Goal: Information Seeking & Learning: Learn about a topic

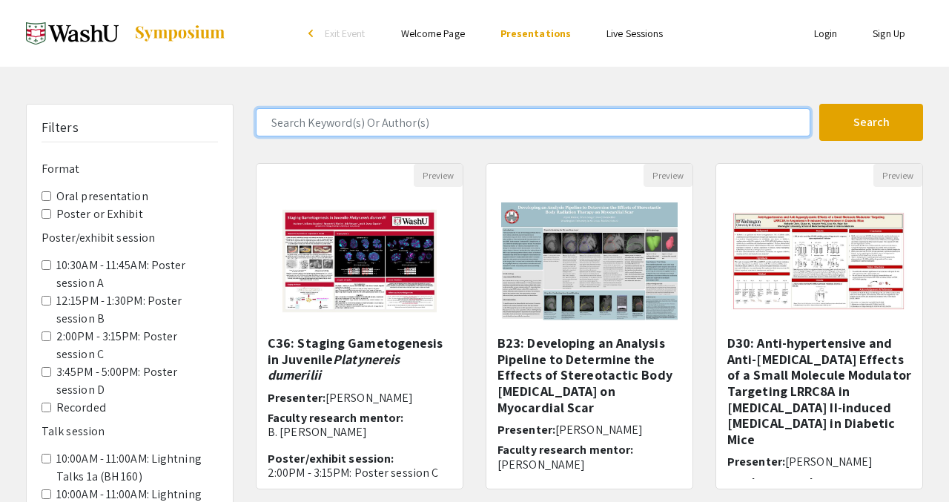
click at [418, 129] on input "Search Keyword(s) Or Author(s)" at bounding box center [533, 122] width 555 height 28
type input "[MEDICAL_DATA]"
click at [820, 104] on button "Search" at bounding box center [872, 122] width 104 height 37
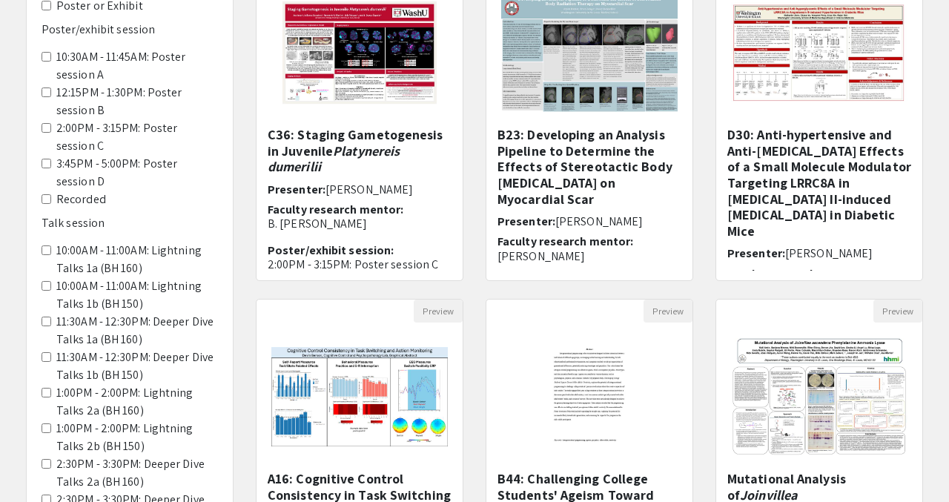
scroll to position [85, 0]
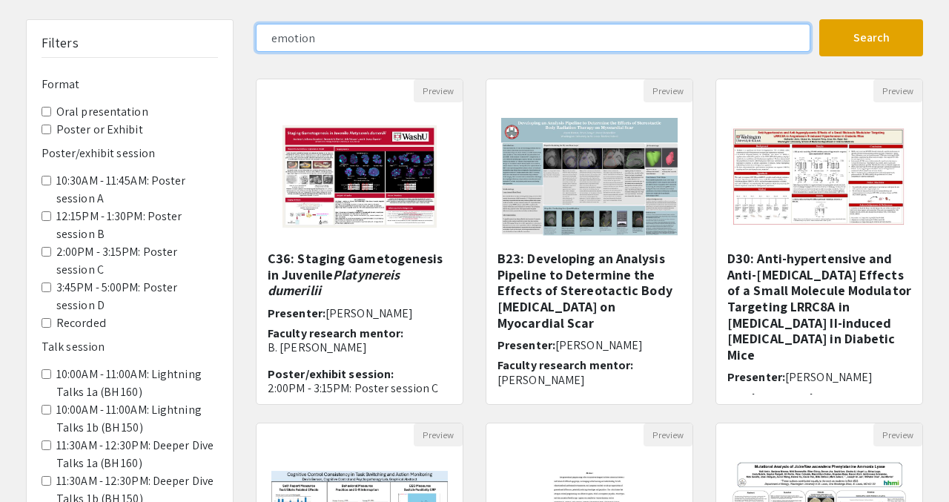
click at [820, 19] on button "Search" at bounding box center [872, 37] width 104 height 37
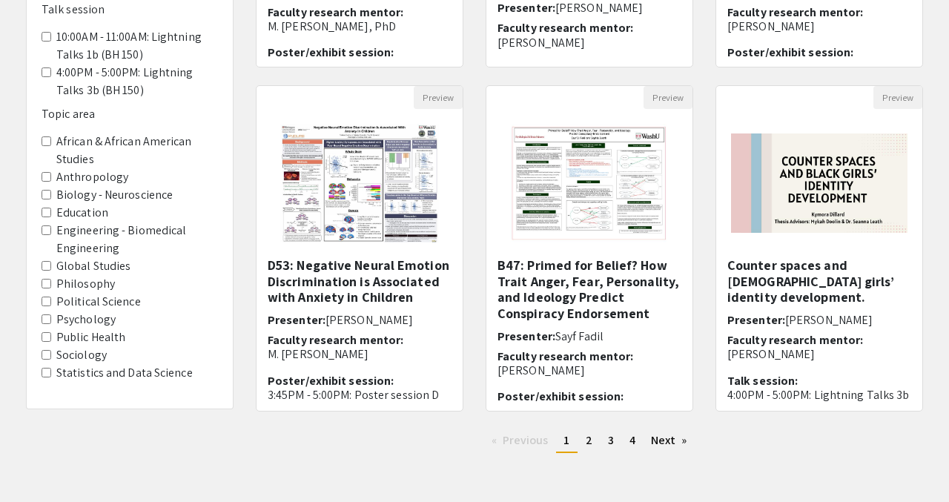
scroll to position [424, 0]
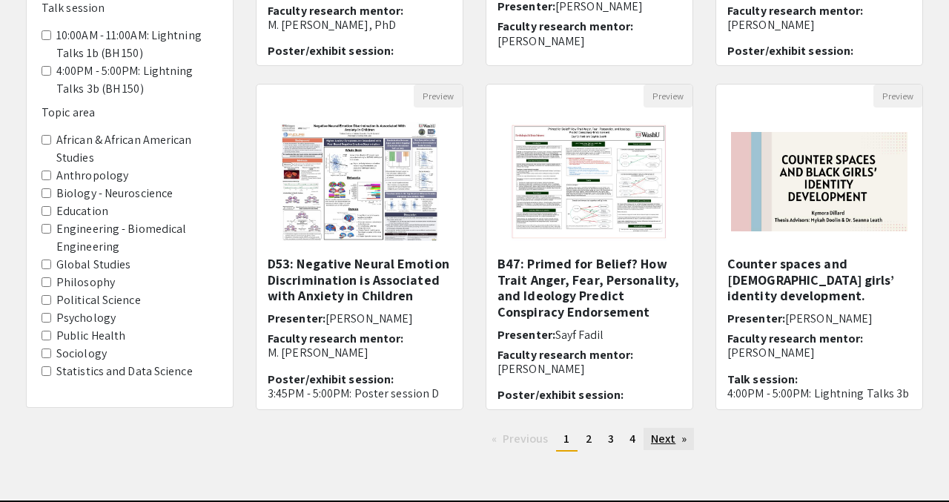
click at [660, 440] on link "Next page" at bounding box center [669, 439] width 51 height 22
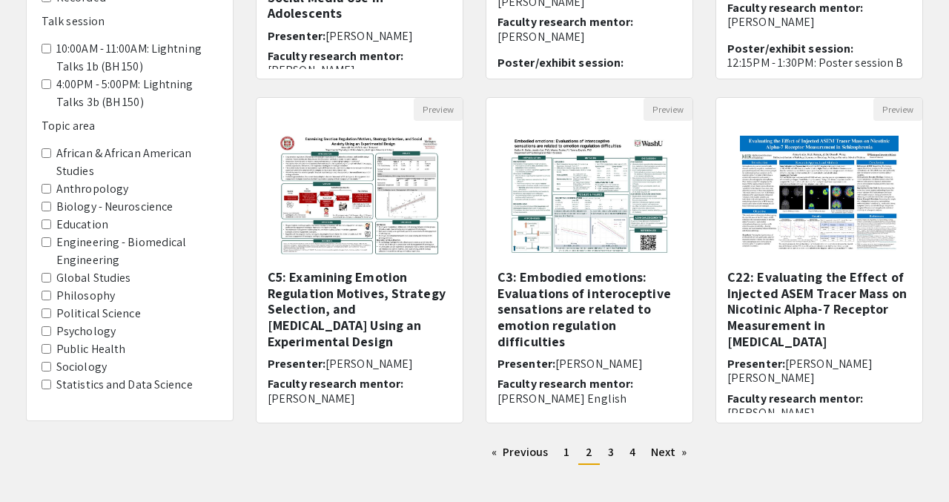
scroll to position [428, 0]
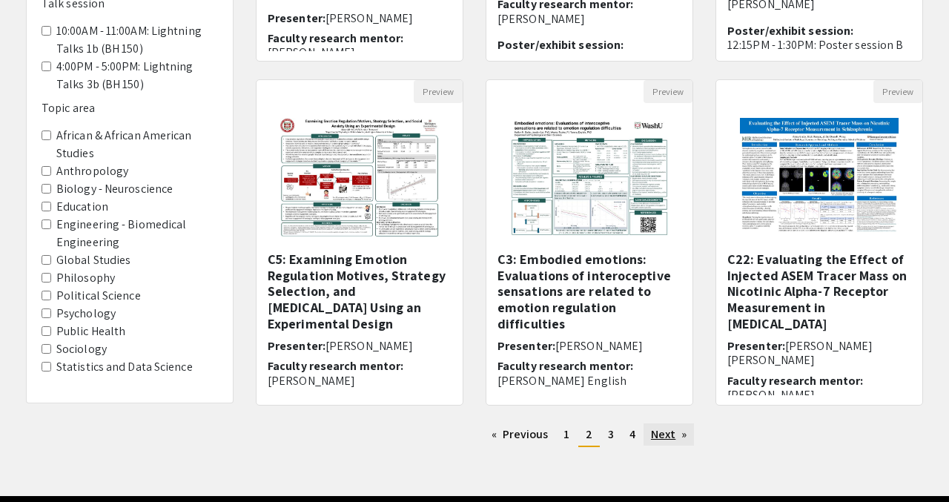
click at [664, 433] on link "Next page" at bounding box center [669, 435] width 51 height 22
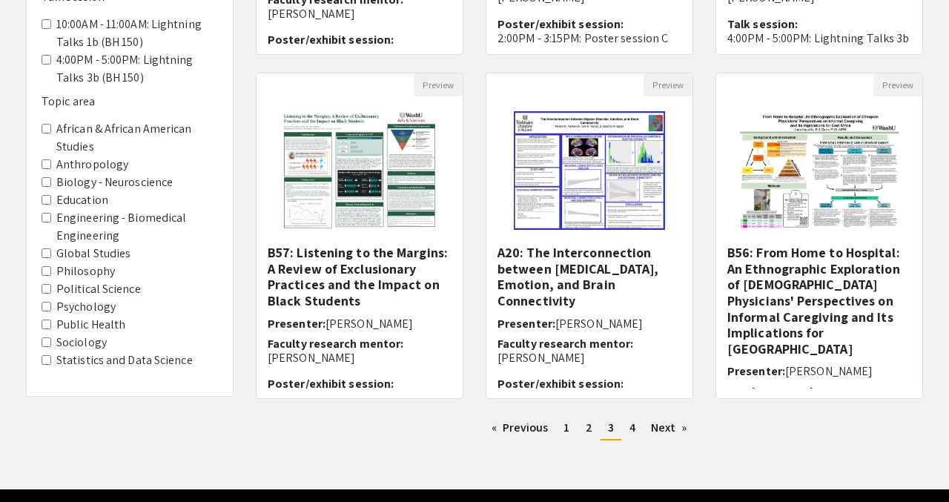
scroll to position [442, 0]
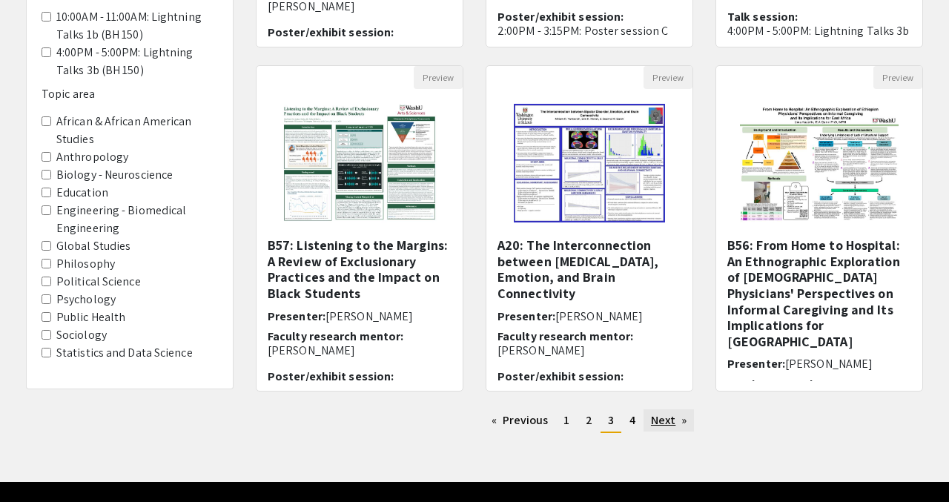
click at [668, 421] on link "Next page" at bounding box center [669, 420] width 51 height 22
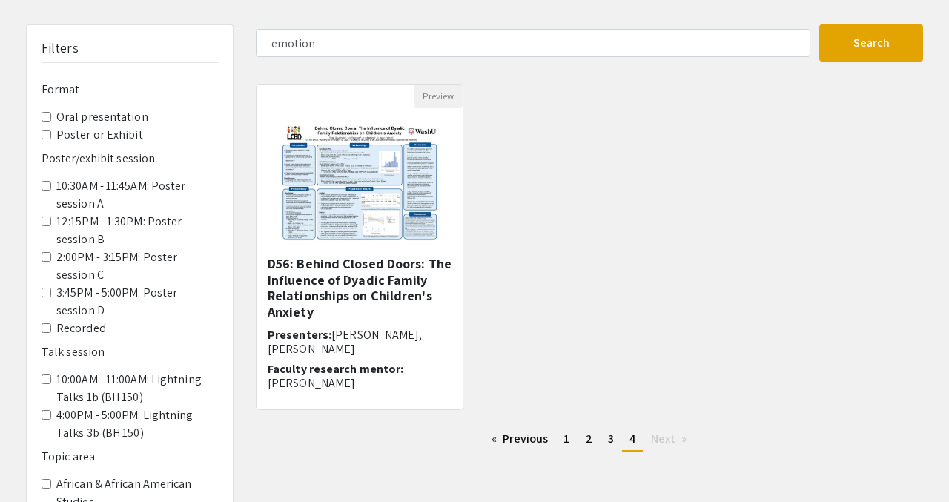
scroll to position [105, 0]
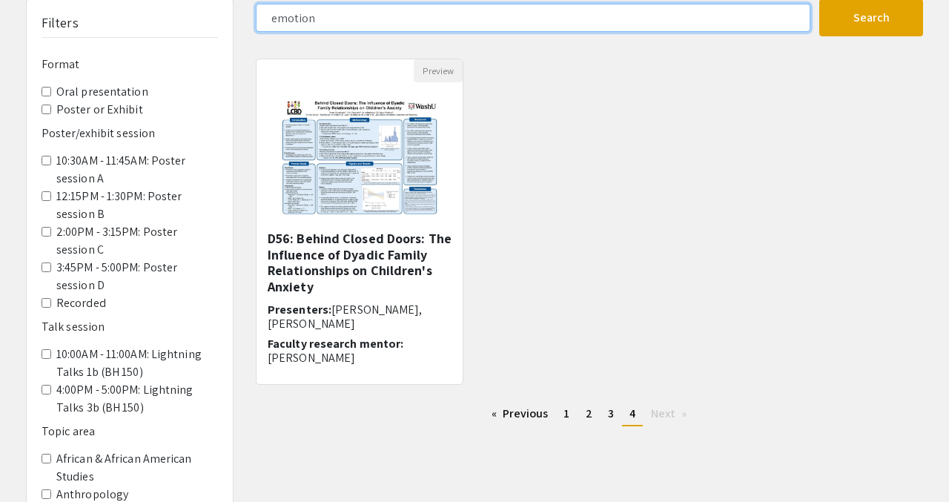
click at [387, 12] on input "emotion" at bounding box center [533, 18] width 555 height 28
type input "wellness"
click at [820, 0] on button "Search" at bounding box center [872, 17] width 104 height 37
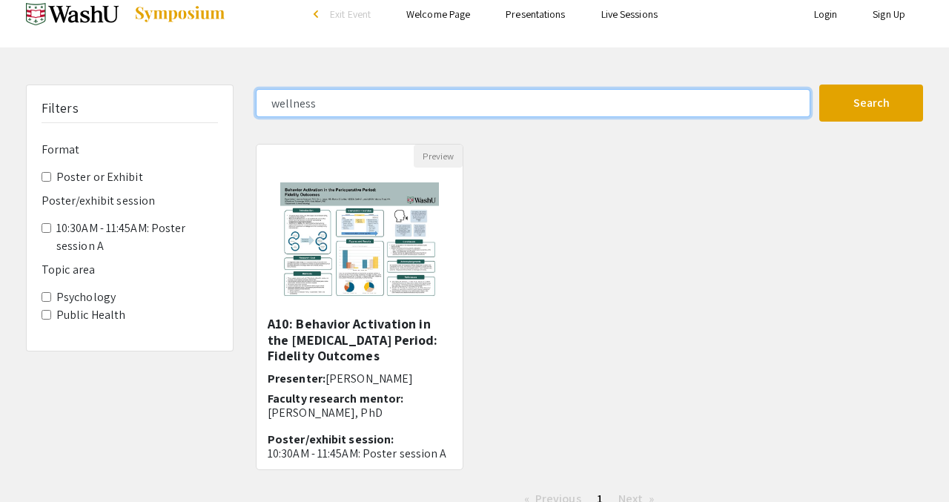
scroll to position [20, 0]
click at [312, 105] on input "wellness" at bounding box center [533, 102] width 555 height 28
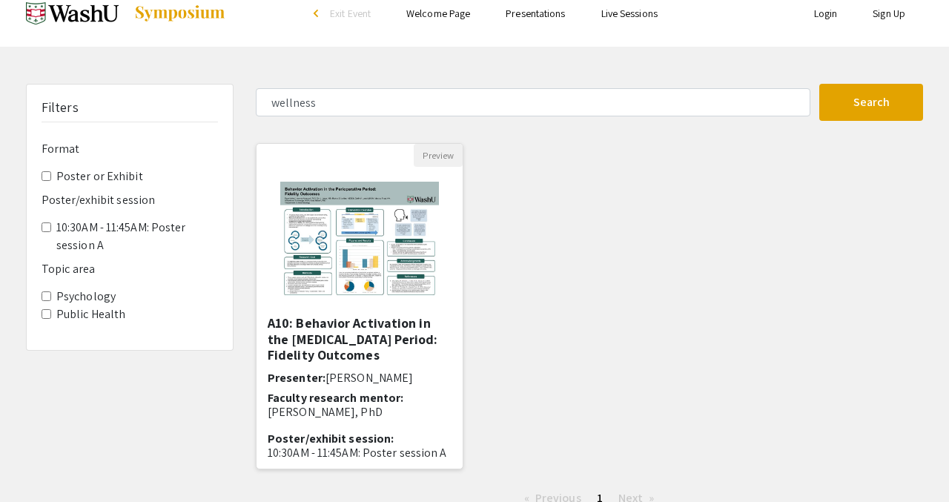
click at [361, 343] on h5 "A10: Behavior Activation in the [MEDICAL_DATA] Period: Fidelity Outcomes" at bounding box center [360, 339] width 184 height 48
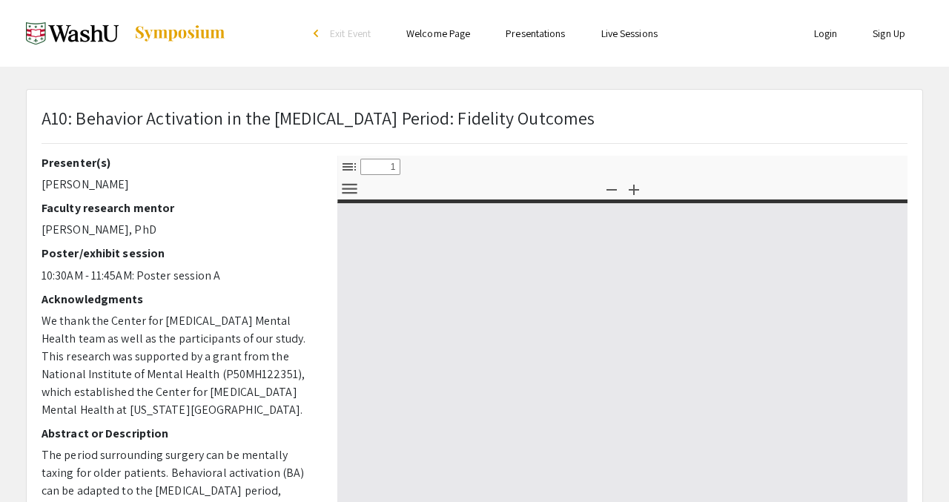
select select "custom"
type input "0"
select select "custom"
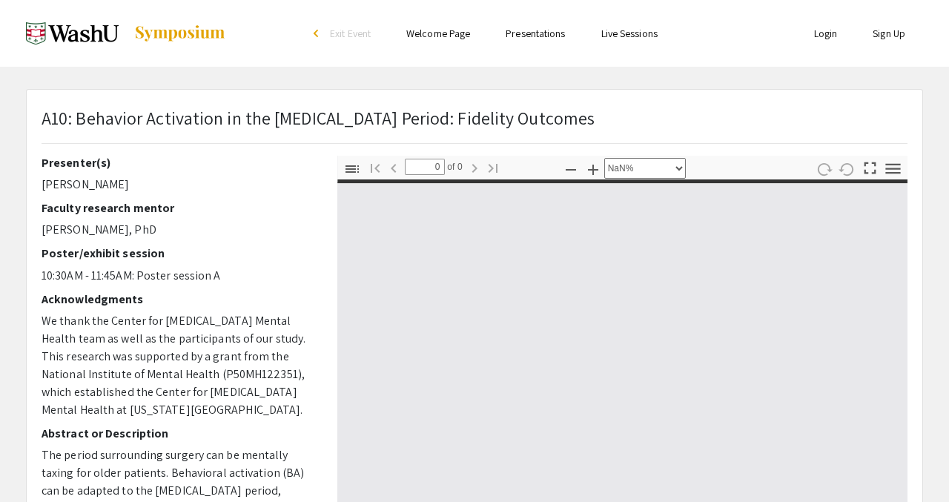
type input "1"
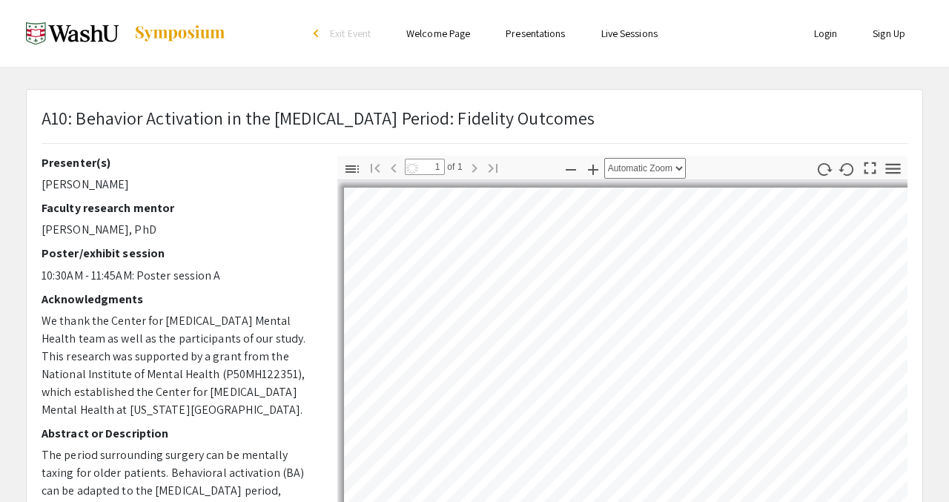
select select "auto"
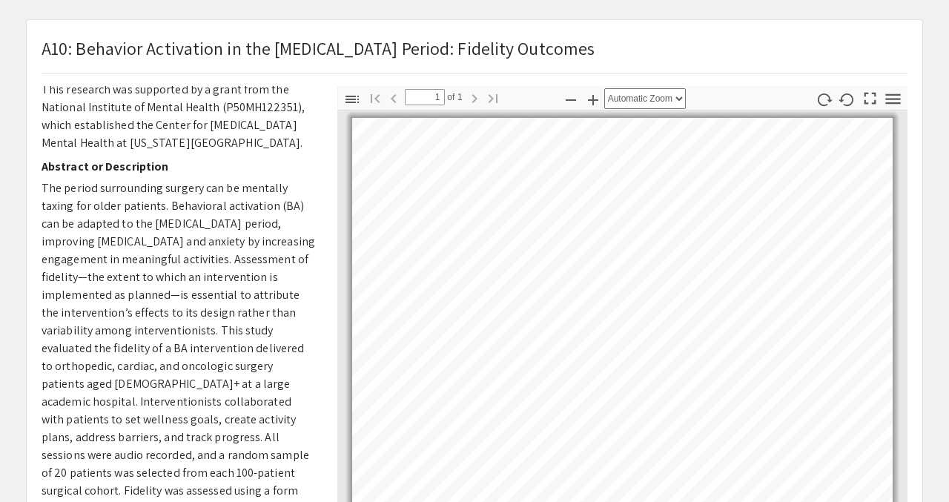
scroll to position [122, 0]
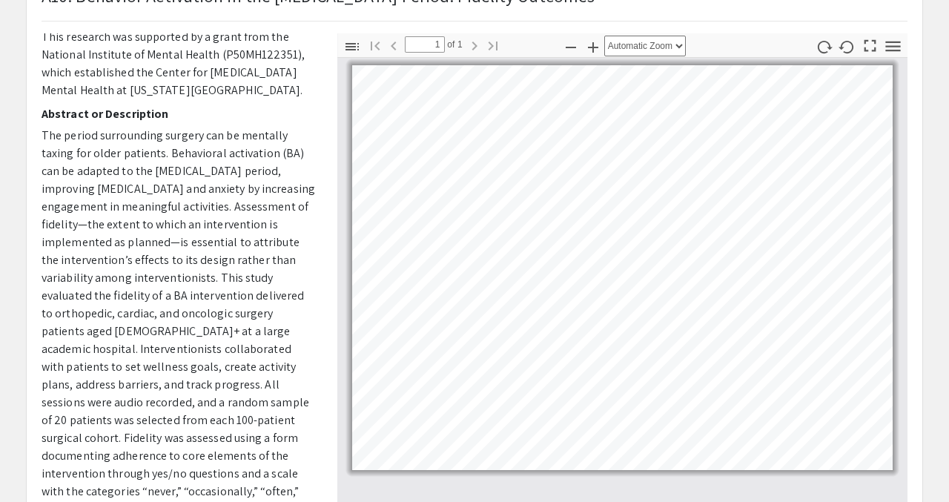
click at [272, 327] on div "Presenter(s) [PERSON_NAME] Faculty research mentor [PERSON_NAME], PhD Poster/ex…" at bounding box center [474, 292] width 889 height 519
